Goal: Task Accomplishment & Management: Manage account settings

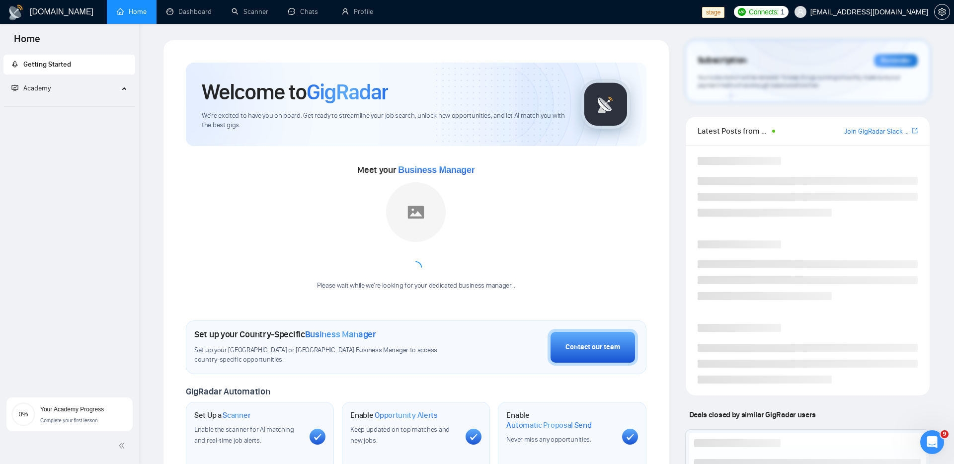
click at [70, 148] on div "Getting Started Academy" at bounding box center [69, 220] width 139 height 335
click at [100, 171] on div "Getting Started Academy" at bounding box center [69, 220] width 139 height 335
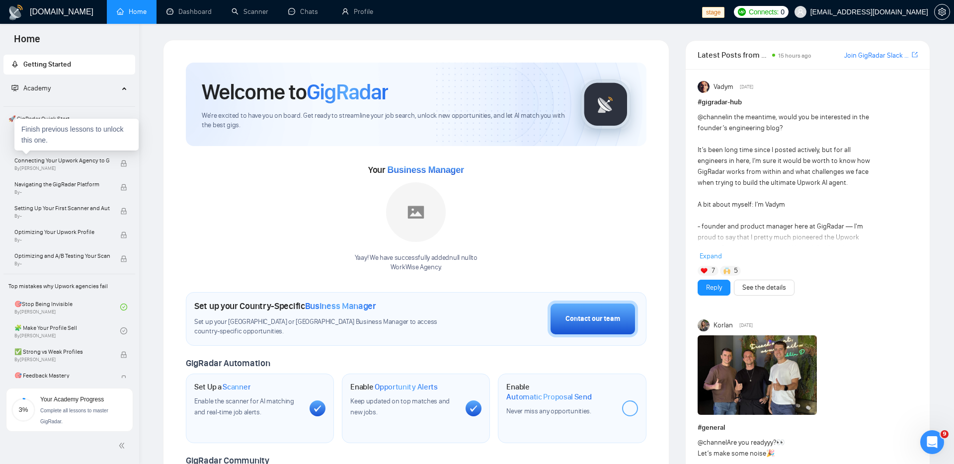
click at [73, 146] on div "Finish previous lessons to unlock this one." at bounding box center [76, 135] width 124 height 32
click at [105, 143] on link "Welcome to GigRadar By Vlad Sharahov" at bounding box center [67, 140] width 106 height 22
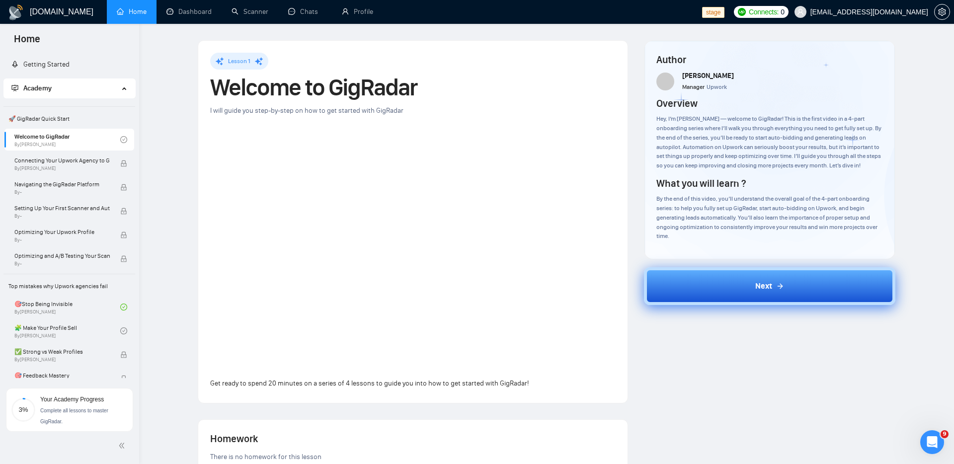
click at [697, 281] on button "Next" at bounding box center [770, 286] width 252 height 38
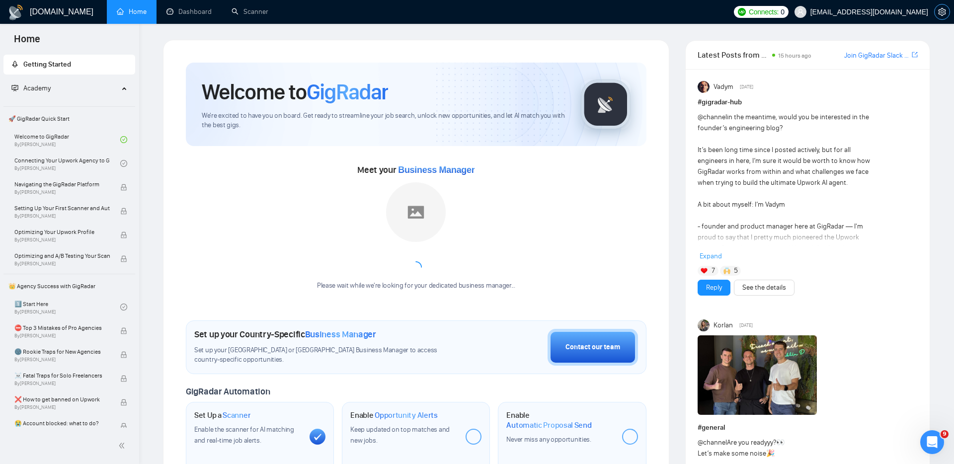
click at [941, 14] on icon "setting" at bounding box center [942, 12] width 7 height 8
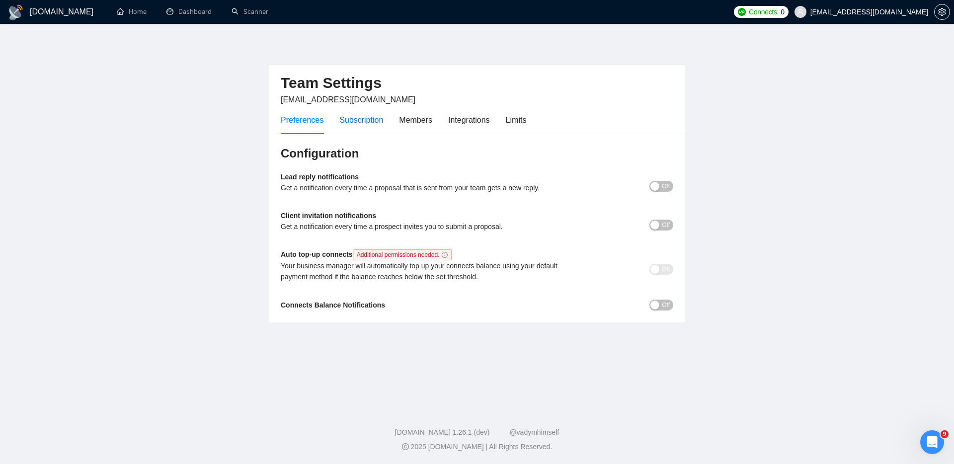
click at [355, 124] on div "Subscription" at bounding box center [362, 120] width 44 height 12
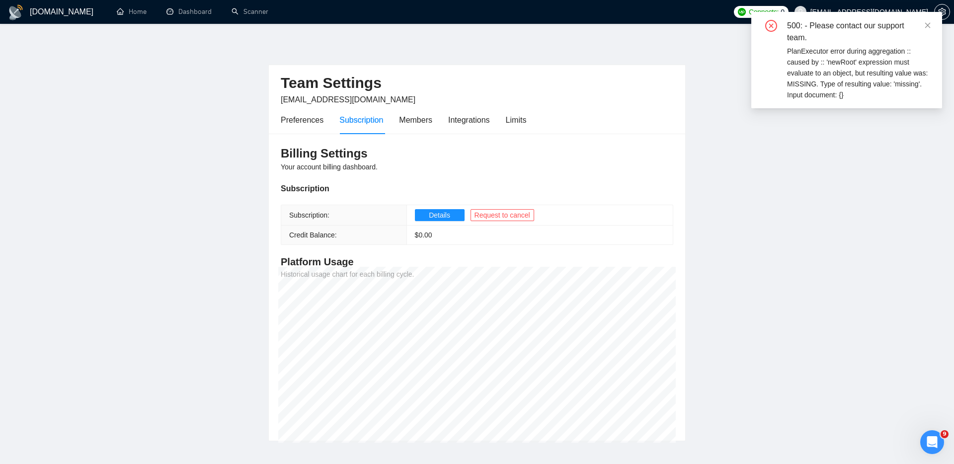
click at [603, 143] on div "Billing Settings Your account billing dashboard. Subscription Subscription: Det…" at bounding box center [477, 288] width 417 height 308
click at [509, 118] on div "Preferences Subscription Members Integrations Limits" at bounding box center [404, 120] width 246 height 28
click at [523, 118] on div "Limits" at bounding box center [516, 120] width 21 height 12
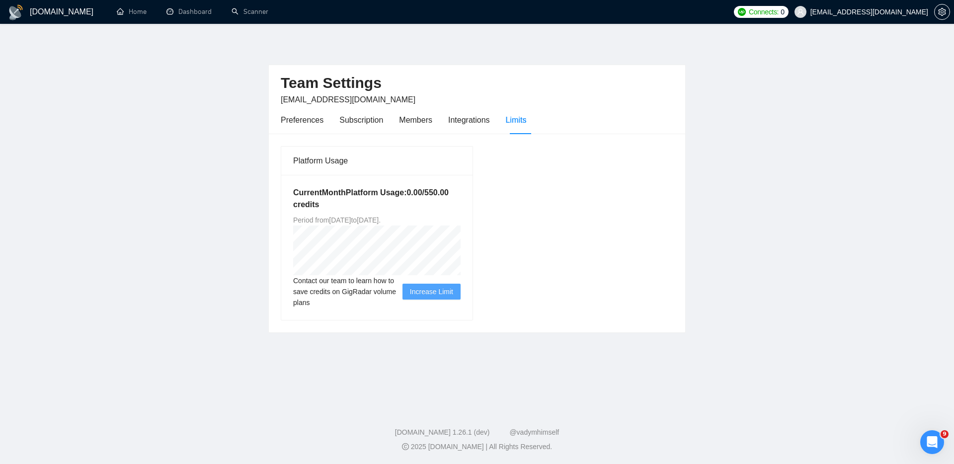
click at [542, 195] on div "Platform Usage Current Month Platform Usage: 0.00 / 550.00 credits Period from …" at bounding box center [477, 233] width 401 height 175
click at [362, 122] on div "Subscription" at bounding box center [362, 120] width 44 height 12
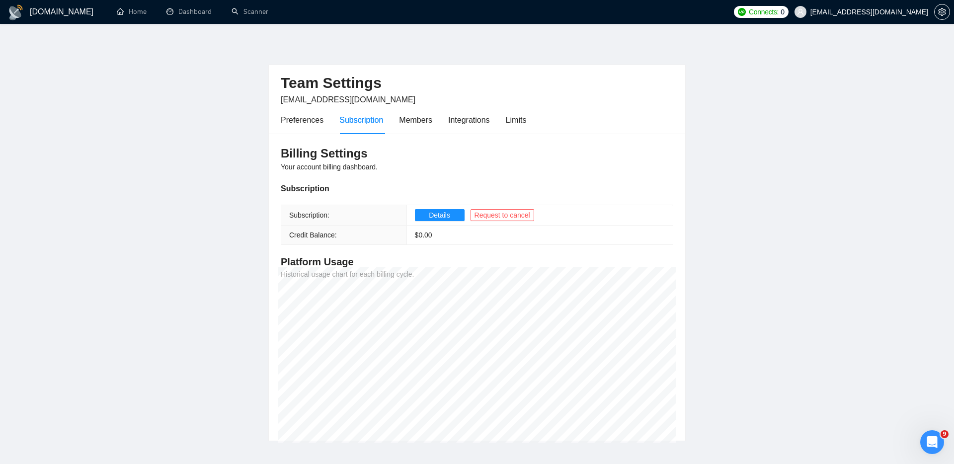
click at [779, 335] on main "Team Settings [EMAIL_ADDRESS][DOMAIN_NAME] Preferences Subscription Members Int…" at bounding box center [477, 241] width 923 height 402
